Goal: Transaction & Acquisition: Download file/media

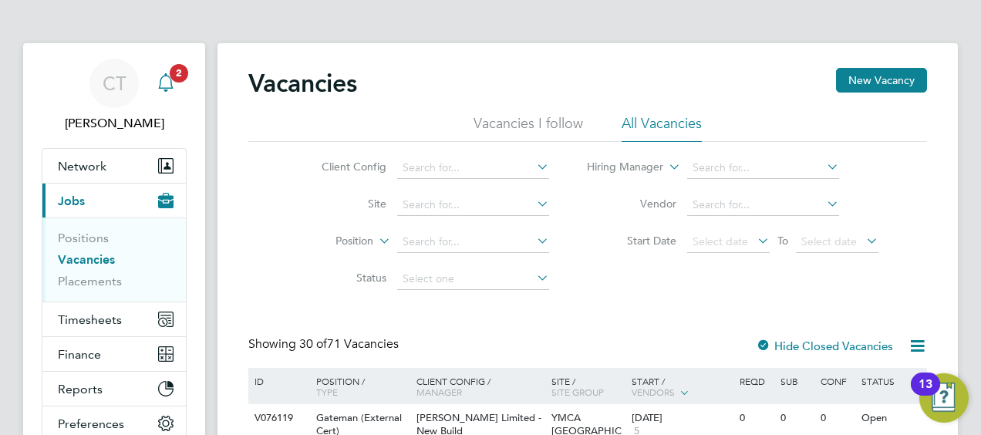
click at [159, 86] on icon "Main navigation" at bounding box center [165, 80] width 15 height 15
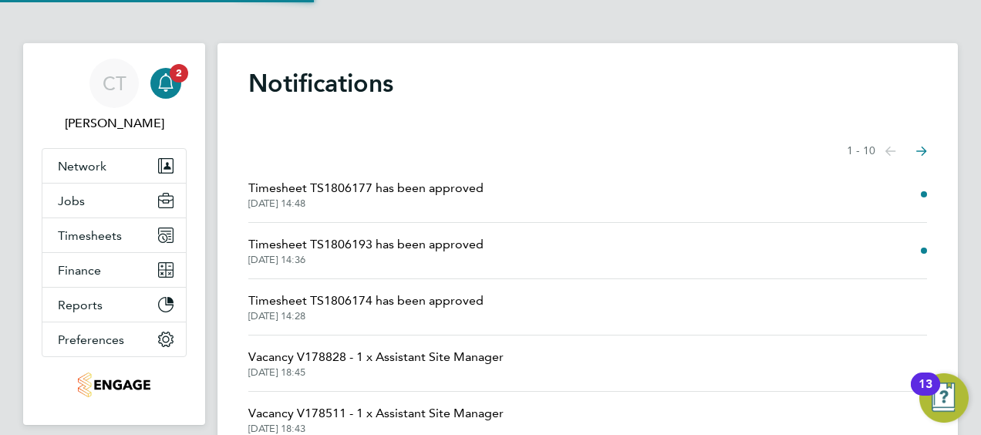
click at [332, 193] on span "Timesheet TS1806177 has been approved" at bounding box center [365, 188] width 235 height 19
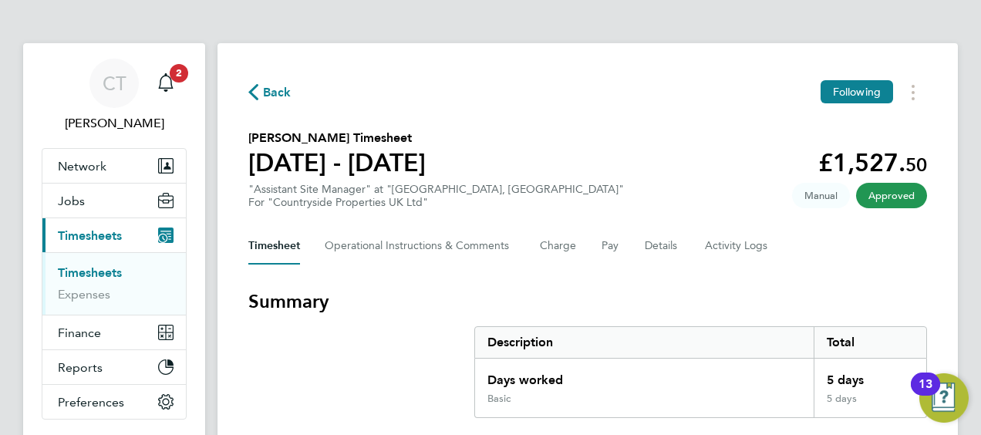
scroll to position [54, 0]
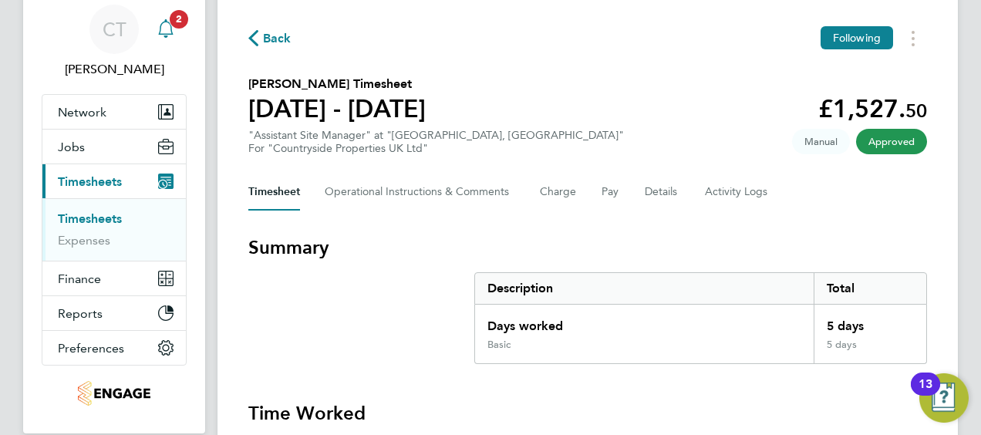
click at [171, 32] on icon "Main navigation" at bounding box center [165, 26] width 15 height 15
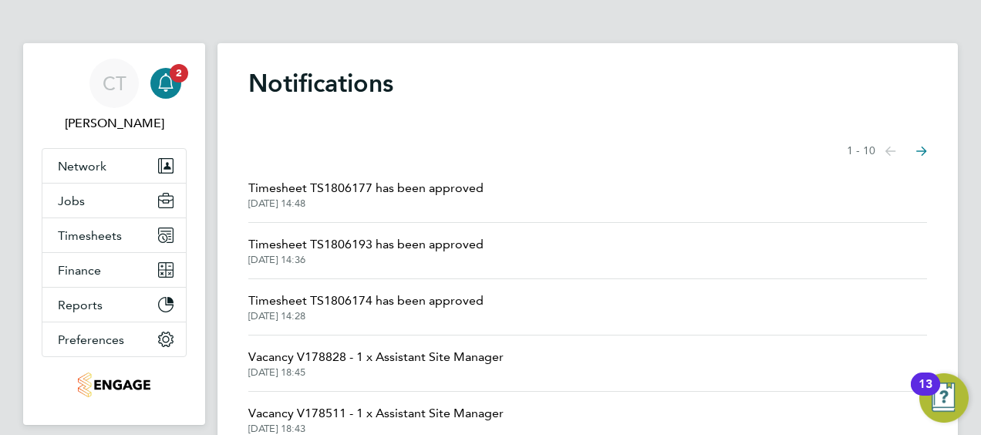
click at [345, 247] on span "Timesheet TS1806193 has been approved" at bounding box center [365, 244] width 235 height 19
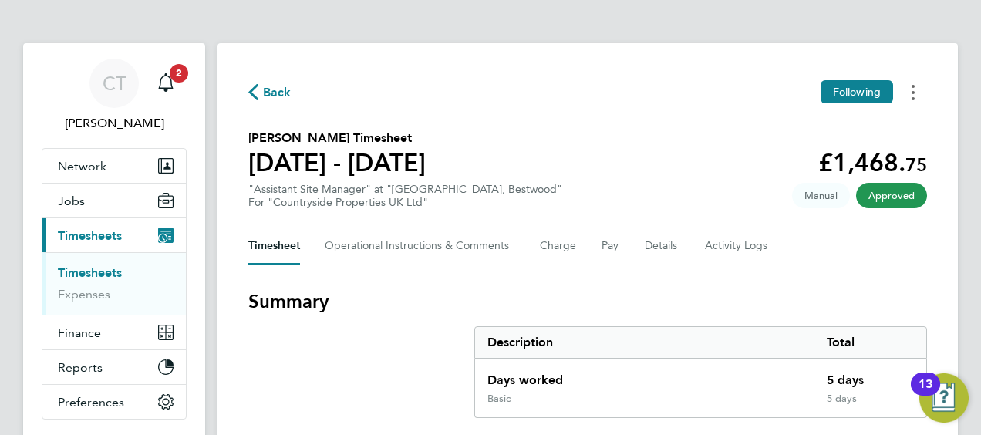
click at [911, 95] on icon "Timesheets Menu" at bounding box center [912, 92] width 3 height 15
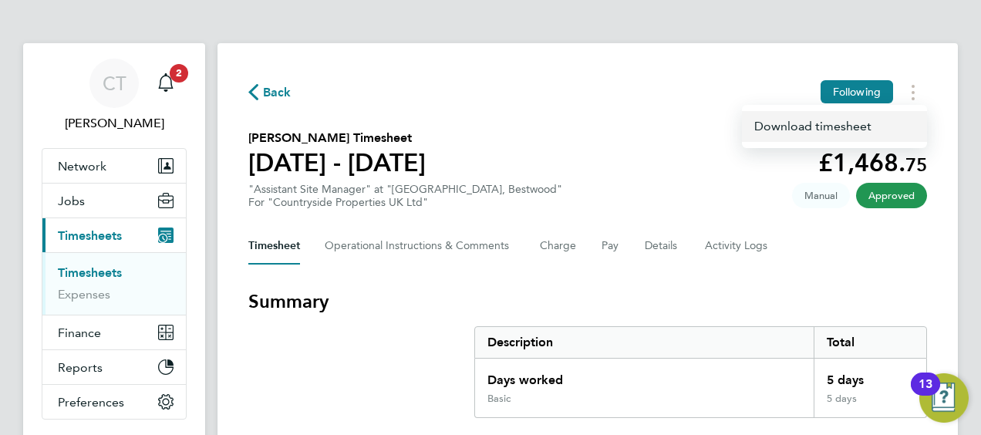
click at [779, 131] on link "Download timesheet" at bounding box center [834, 126] width 185 height 31
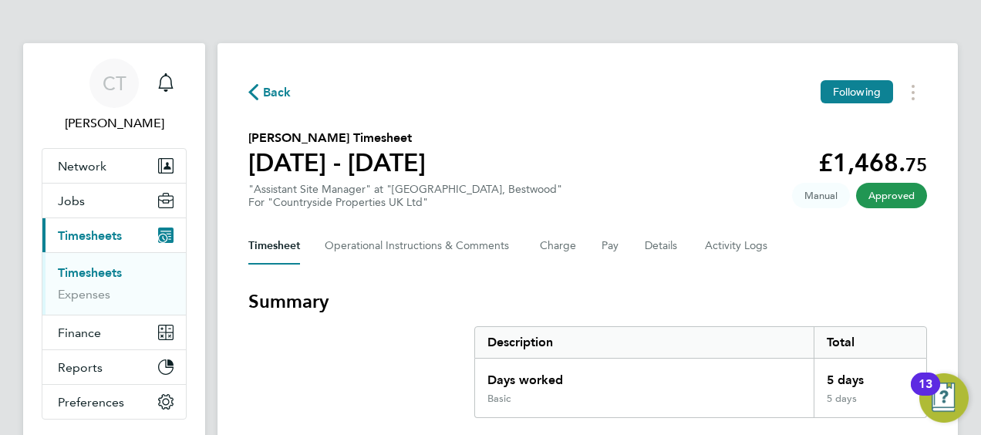
drag, startPoint x: 817, startPoint y: 0, endPoint x: 535, endPoint y: 47, distance: 286.1
drag, startPoint x: 854, startPoint y: 2, endPoint x: 625, endPoint y: 7, distance: 229.8
drag, startPoint x: 935, startPoint y: 0, endPoint x: 598, endPoint y: 33, distance: 337.8
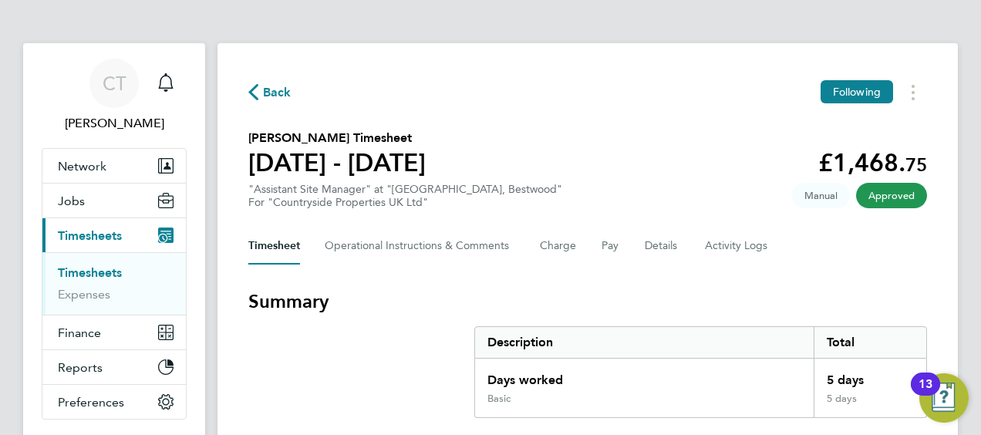
drag, startPoint x: 839, startPoint y: 17, endPoint x: 594, endPoint y: 13, distance: 245.2
drag, startPoint x: 634, startPoint y: 0, endPoint x: 608, endPoint y: 34, distance: 42.9
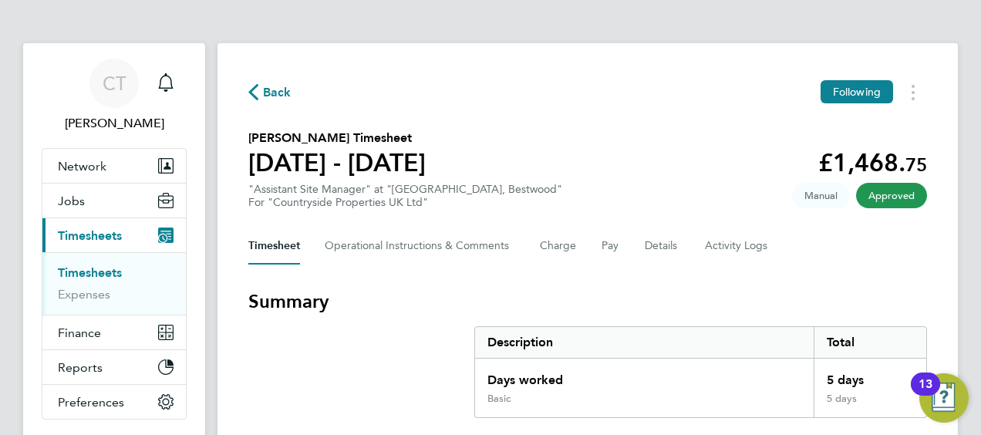
drag, startPoint x: 913, startPoint y: 11, endPoint x: 553, endPoint y: 26, distance: 360.4
drag, startPoint x: 980, startPoint y: 6, endPoint x: 557, endPoint y: 19, distance: 423.5
drag, startPoint x: 958, startPoint y: 2, endPoint x: 618, endPoint y: 32, distance: 340.7
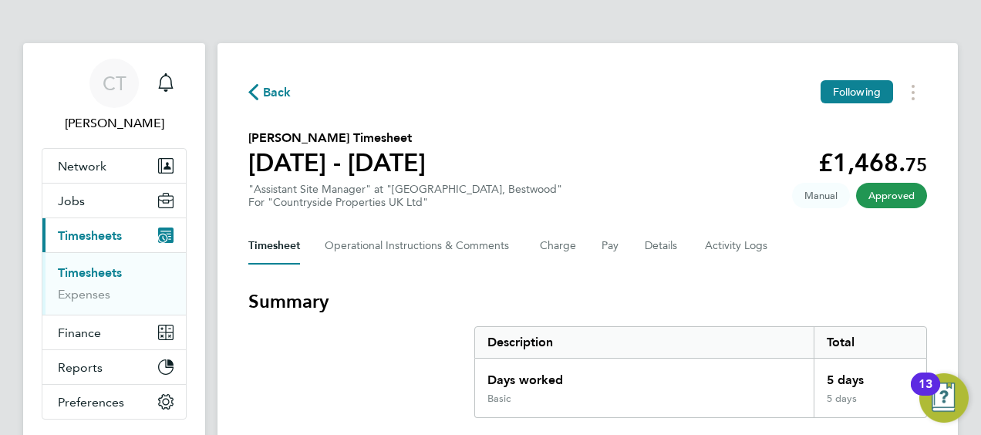
drag, startPoint x: 654, startPoint y: 10, endPoint x: 580, endPoint y: 26, distance: 75.8
drag, startPoint x: 635, startPoint y: 5, endPoint x: 584, endPoint y: 33, distance: 58.0
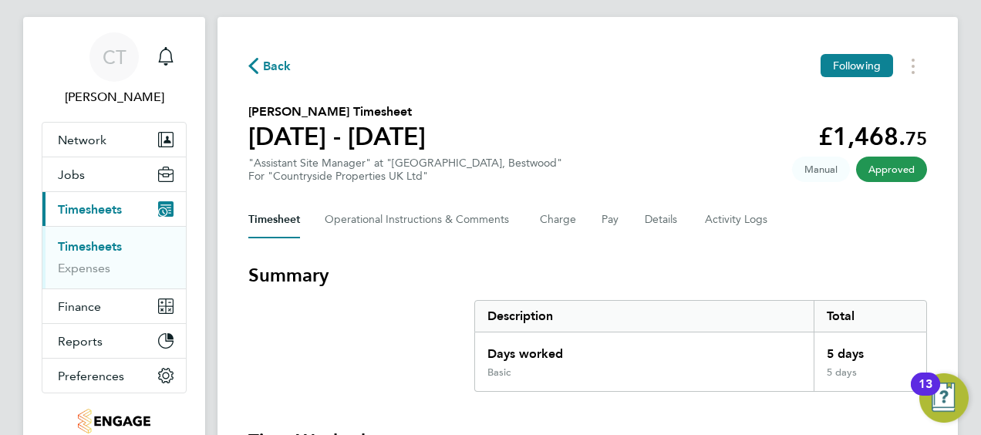
drag, startPoint x: 250, startPoint y: 123, endPoint x: 436, endPoint y: 125, distance: 186.6
click at [426, 125] on h1 "[DATE] - [DATE]" at bounding box center [336, 136] width 177 height 31
drag, startPoint x: 436, startPoint y: 125, endPoint x: 310, endPoint y: 113, distance: 127.1
click at [310, 113] on h2 "Trevor Harrison's Timesheet" at bounding box center [336, 112] width 177 height 19
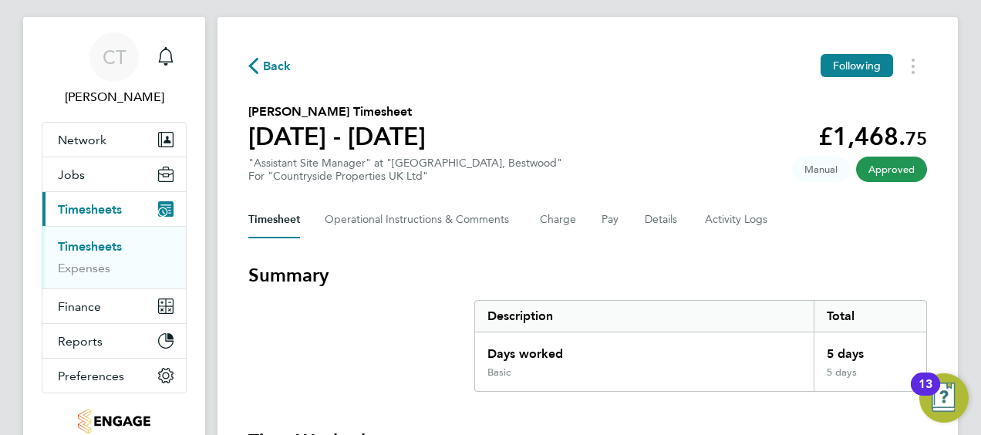
drag, startPoint x: 244, startPoint y: 115, endPoint x: 355, endPoint y: 119, distance: 110.3
drag, startPoint x: 355, startPoint y: 119, endPoint x: 268, endPoint y: 126, distance: 87.5
click at [268, 126] on h1 "[DATE] - [DATE]" at bounding box center [336, 136] width 177 height 31
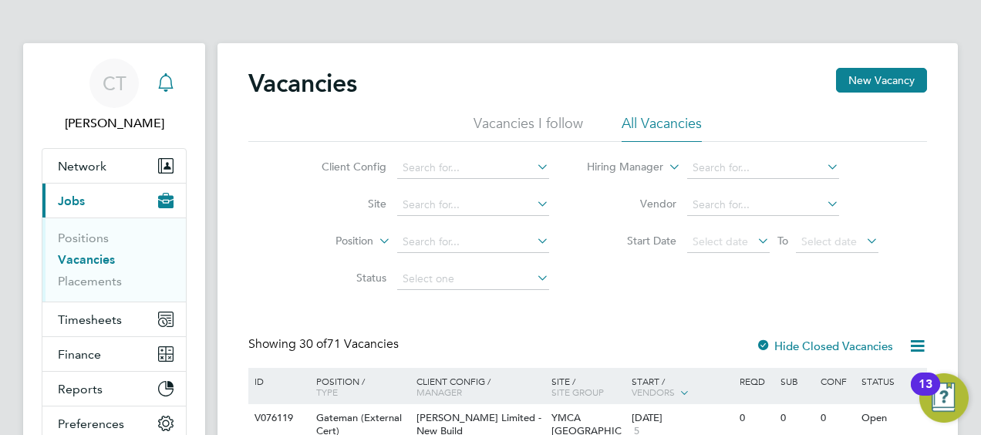
click at [170, 78] on icon "Main navigation" at bounding box center [165, 80] width 15 height 15
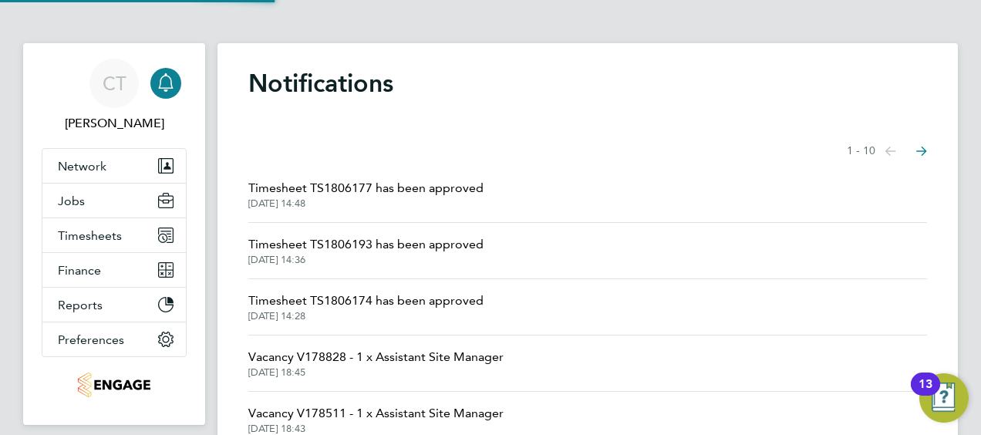
click at [304, 207] on span "[DATE] 14:48" at bounding box center [365, 203] width 235 height 12
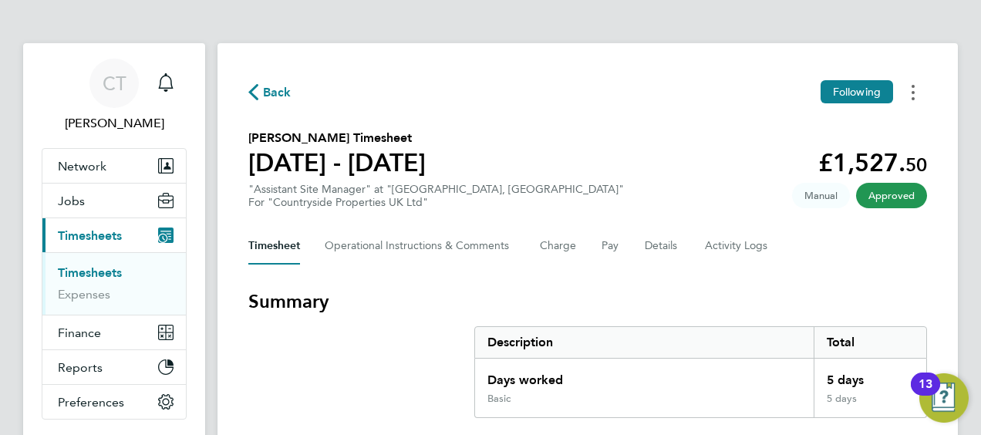
click at [910, 95] on button "Timesheets Menu" at bounding box center [913, 92] width 28 height 24
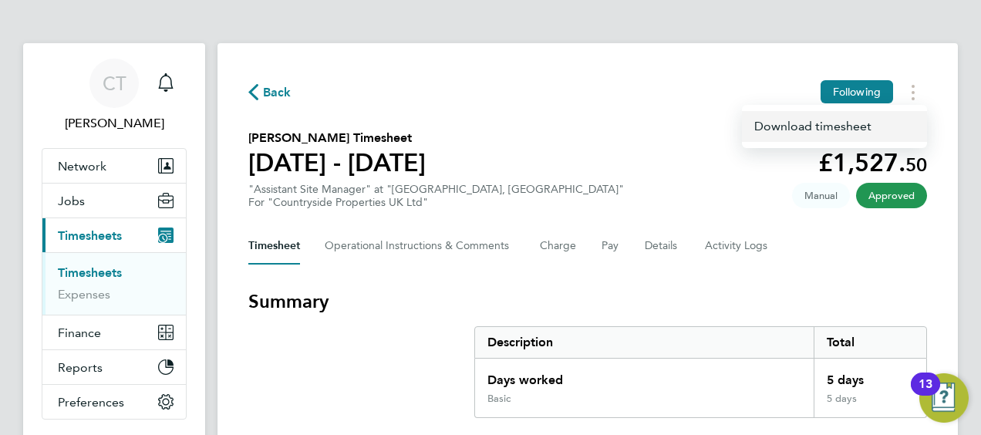
click at [808, 123] on link "Download timesheet" at bounding box center [834, 126] width 185 height 31
